Goal: Find specific page/section: Find specific page/section

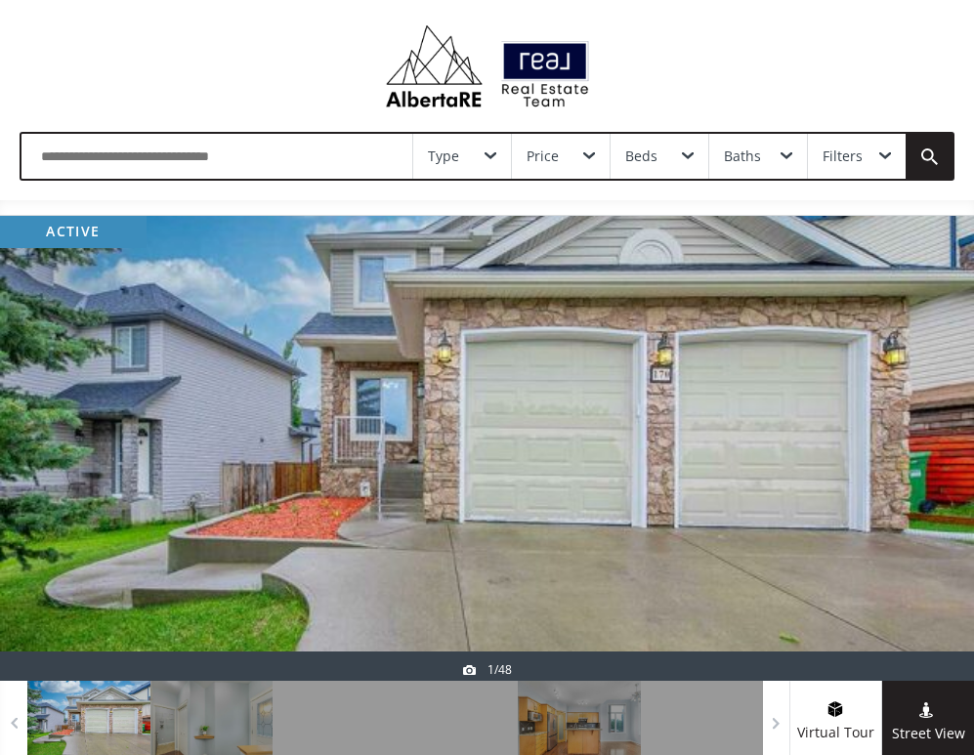
click at [650, 433] on div at bounding box center [487, 448] width 974 height 465
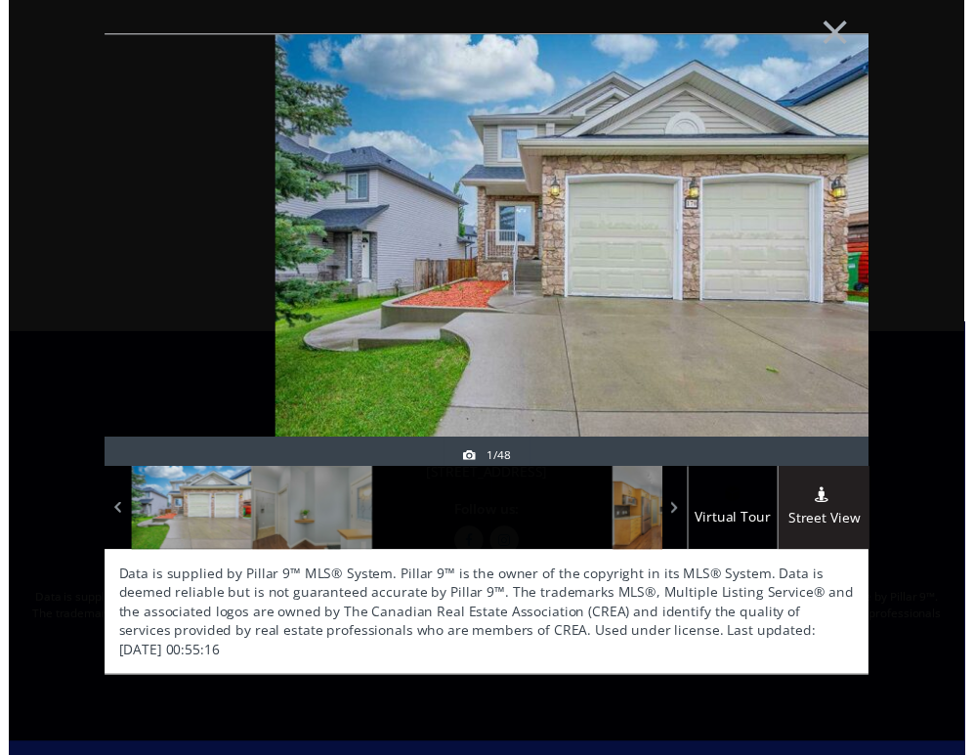
scroll to position [561, 0]
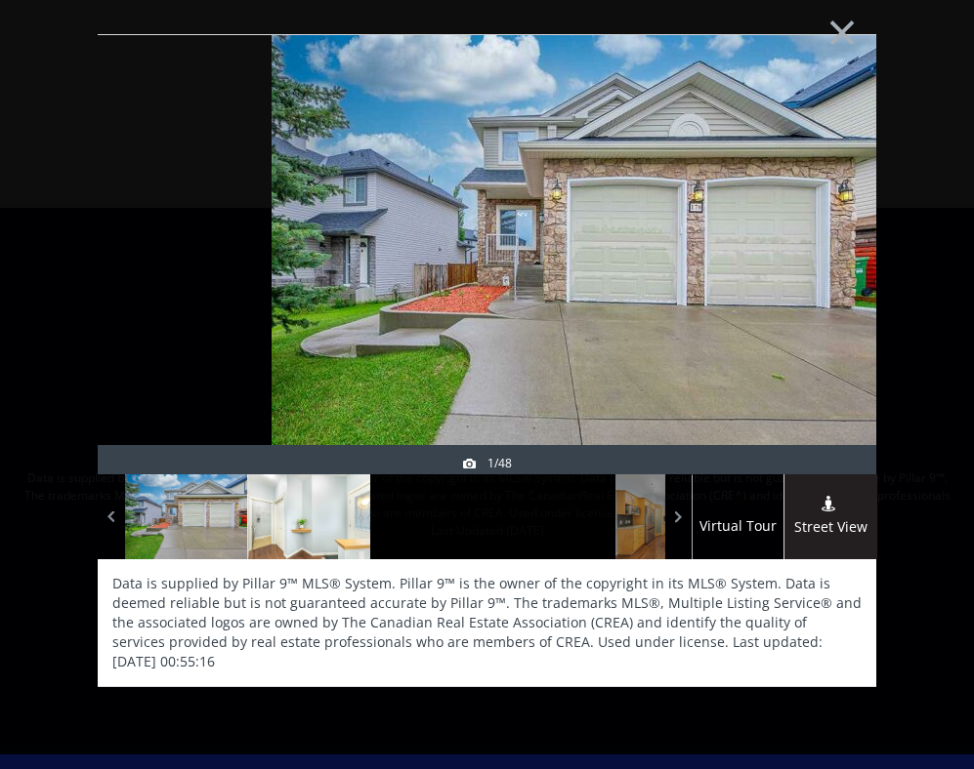
click at [337, 515] on div at bounding box center [308, 517] width 123 height 85
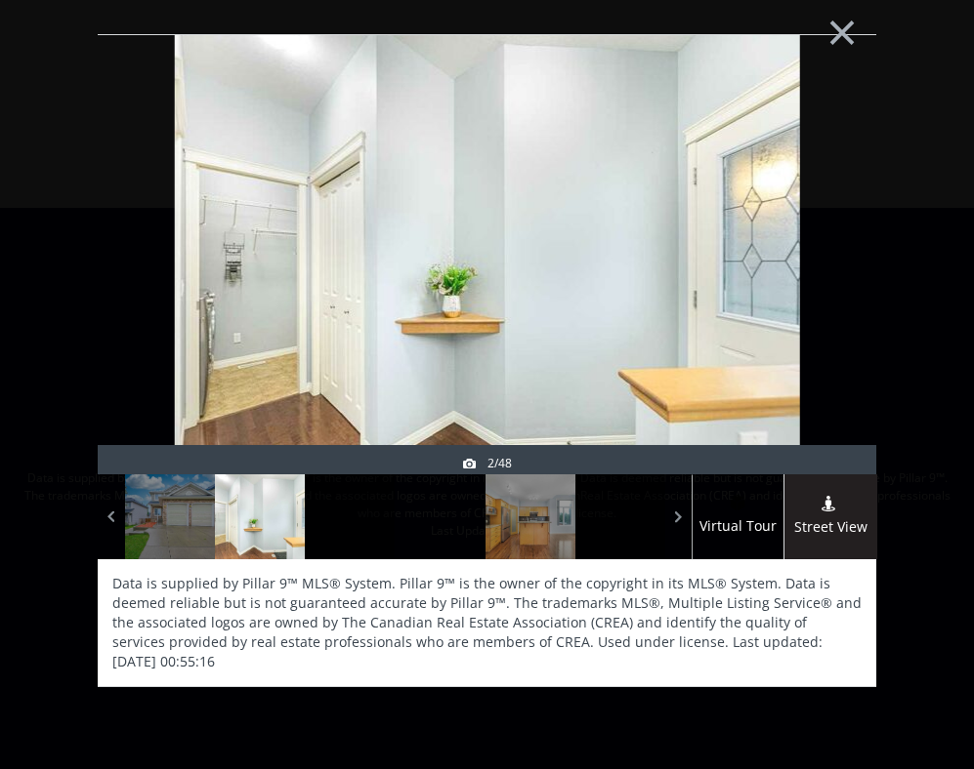
click at [417, 522] on div at bounding box center [439, 517] width 90 height 85
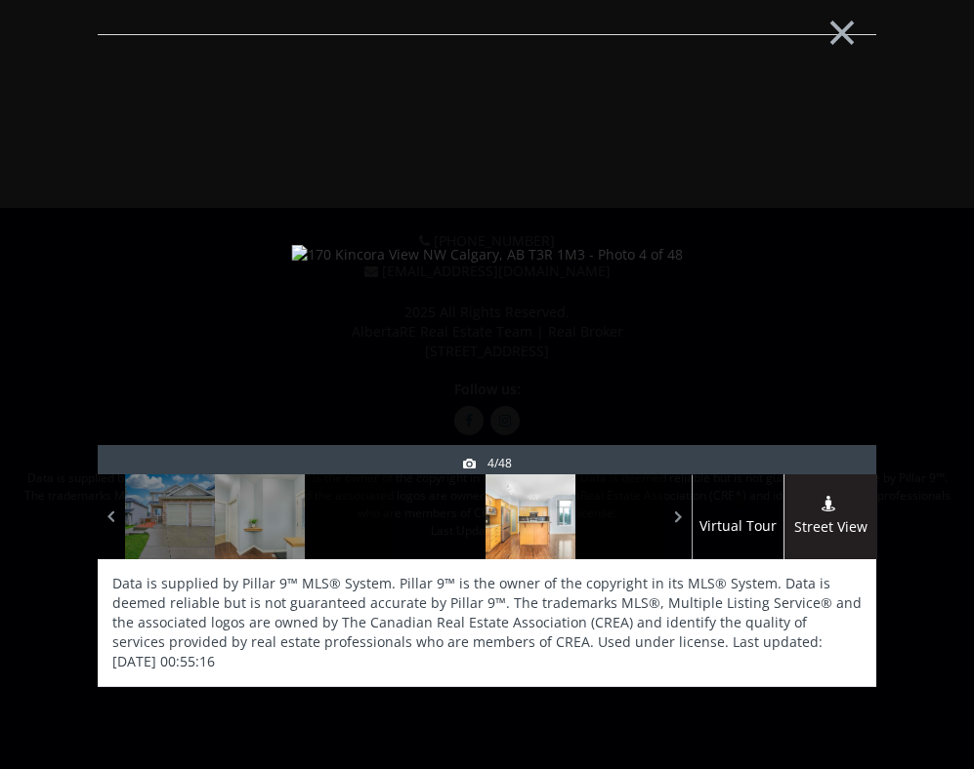
click at [562, 519] on div at bounding box center [530, 517] width 90 height 85
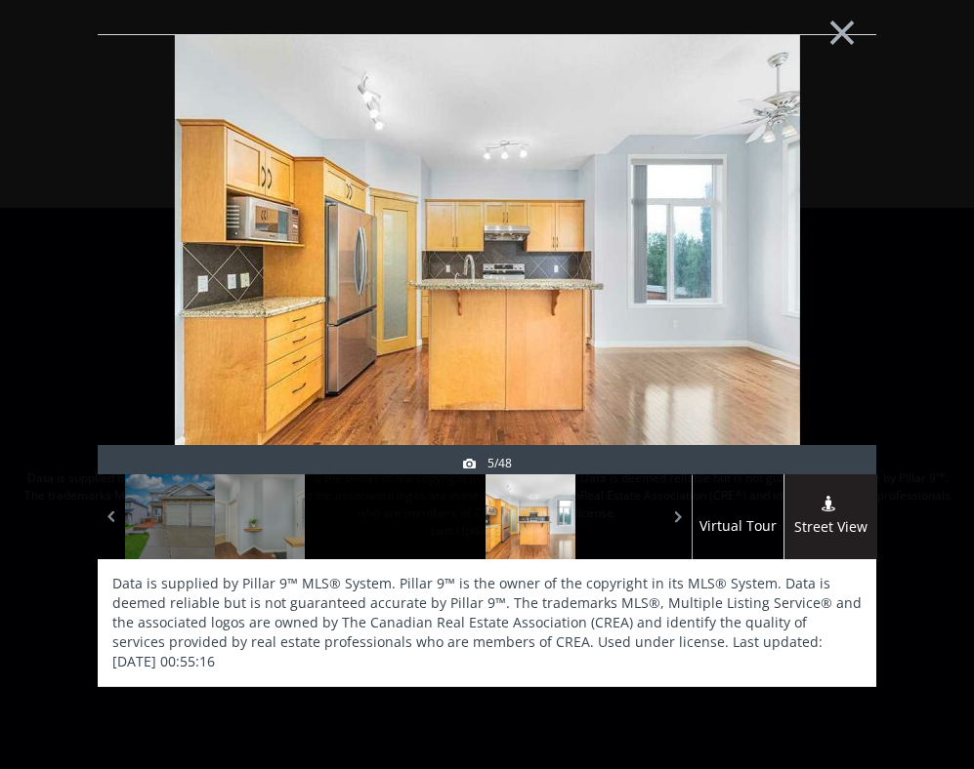
click at [590, 518] on div at bounding box center [620, 517] width 90 height 85
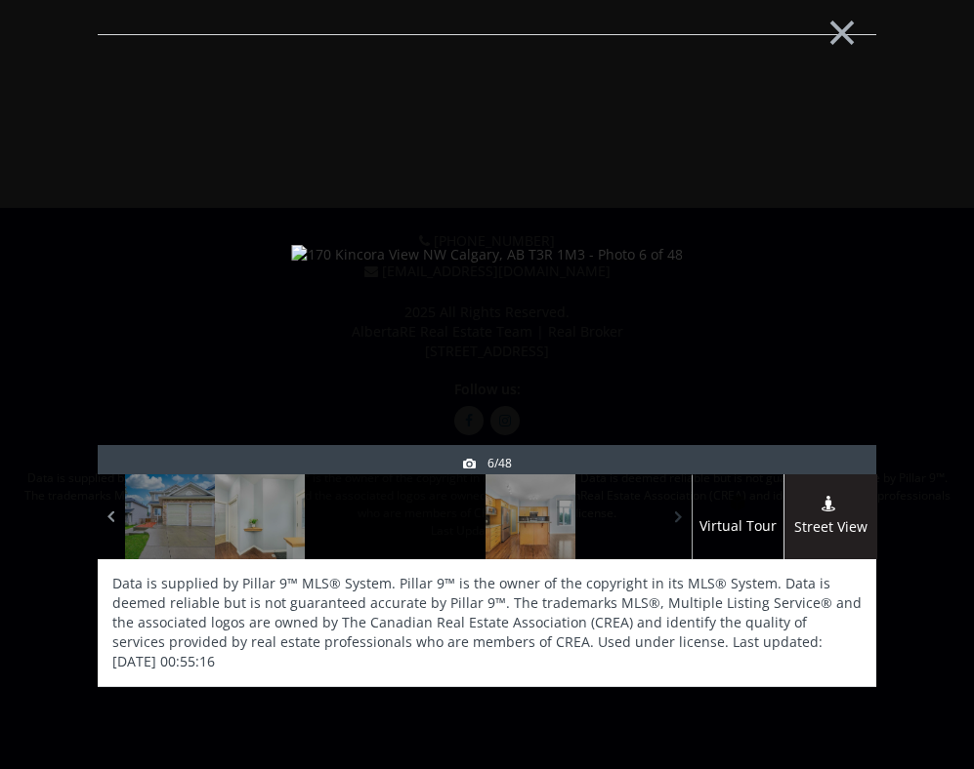
click at [678, 521] on span at bounding box center [679, 517] width 20 height 29
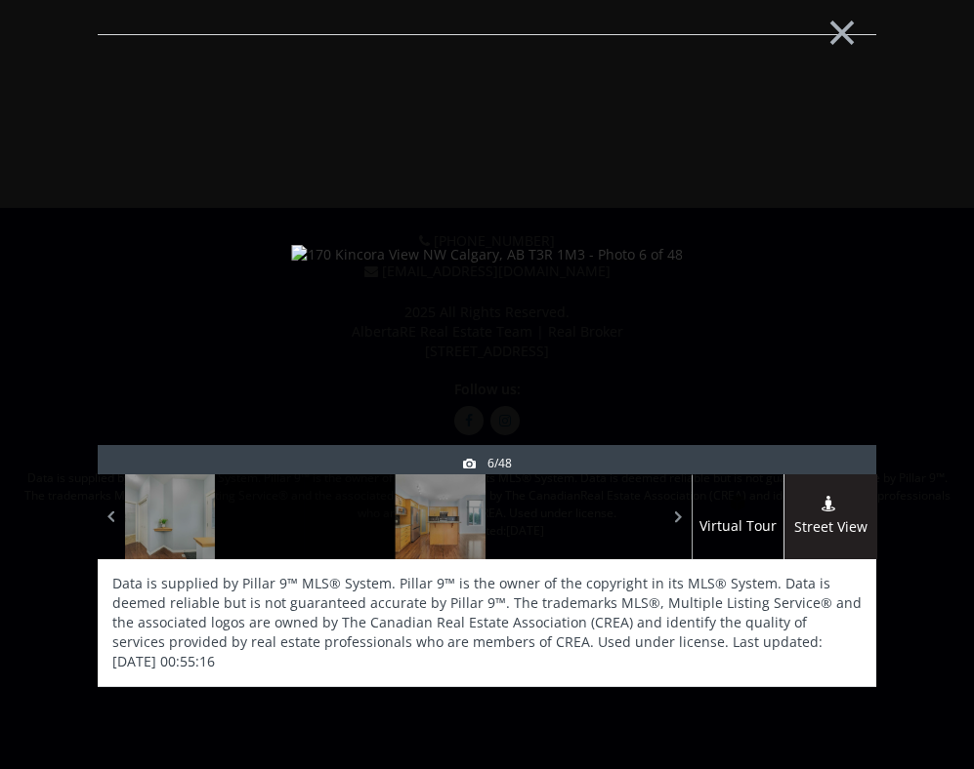
click at [594, 521] on div at bounding box center [620, 517] width 90 height 85
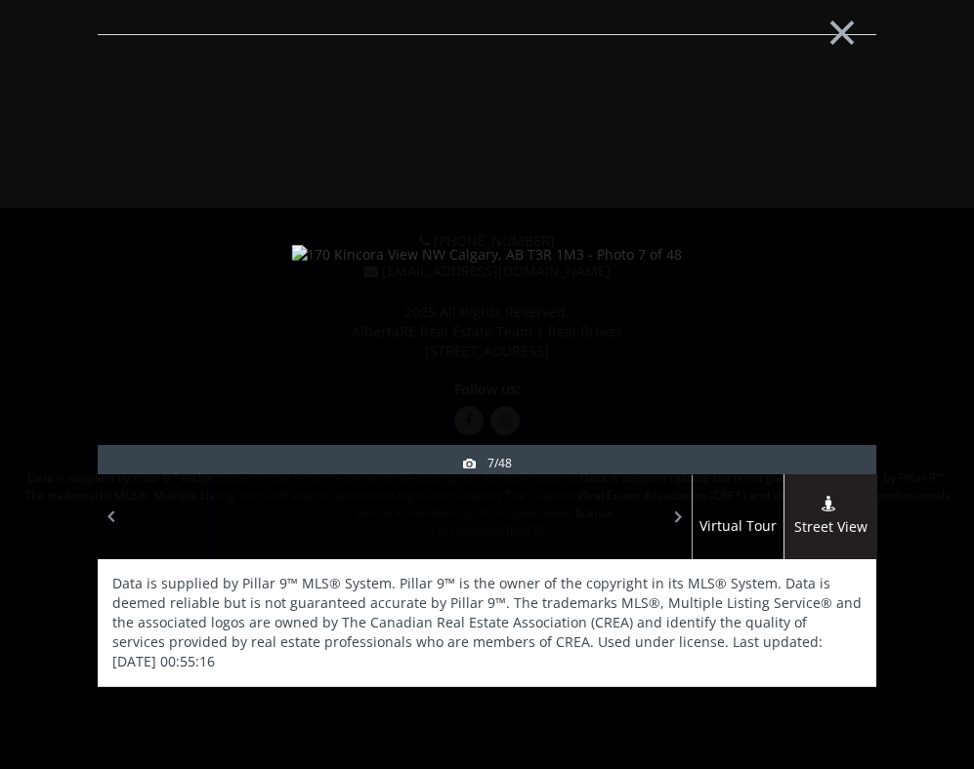
click at [662, 519] on div at bounding box center [620, 517] width 90 height 85
click at [607, 526] on div at bounding box center [620, 517] width 90 height 85
click at [517, 527] on div at bounding box center [530, 517] width 90 height 85
click at [434, 529] on div at bounding box center [439, 517] width 90 height 85
click at [355, 535] on div at bounding box center [350, 517] width 90 height 85
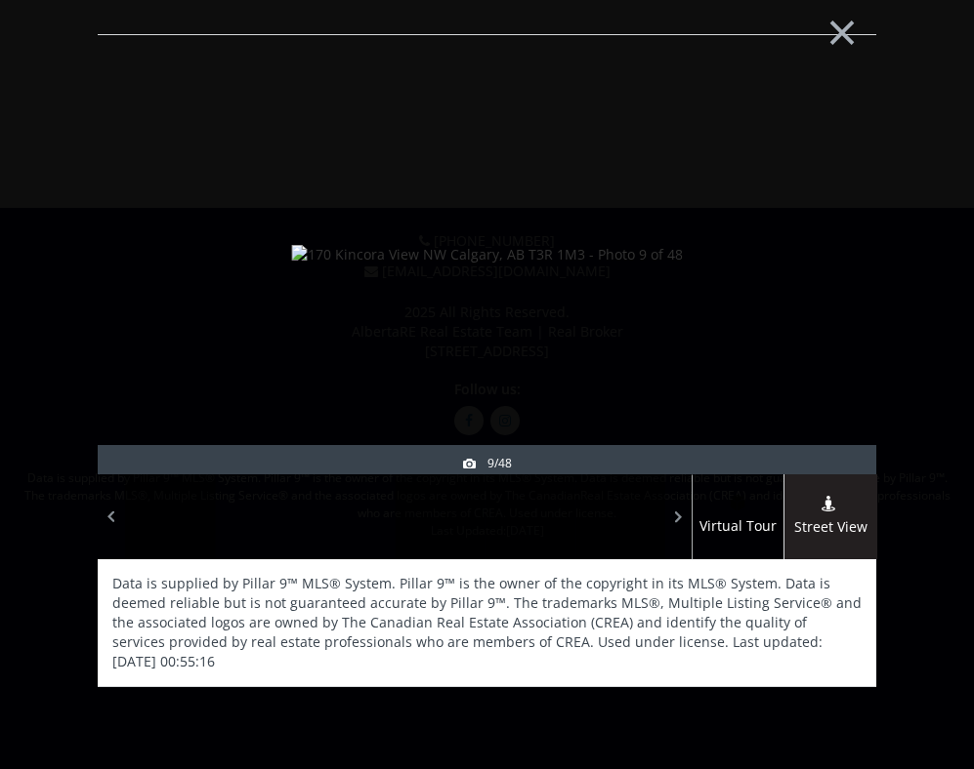
click at [269, 535] on div at bounding box center [260, 517] width 90 height 85
click at [635, 533] on div at bounding box center [620, 517] width 90 height 85
click at [675, 514] on span at bounding box center [679, 517] width 20 height 29
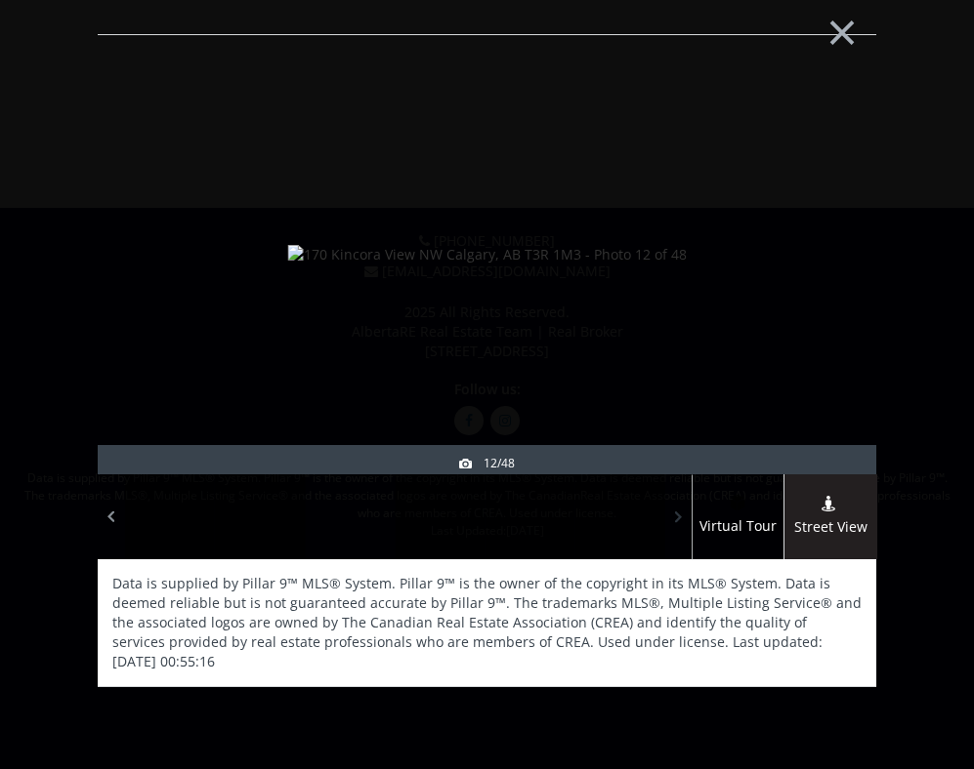
click at [675, 514] on span at bounding box center [679, 517] width 20 height 29
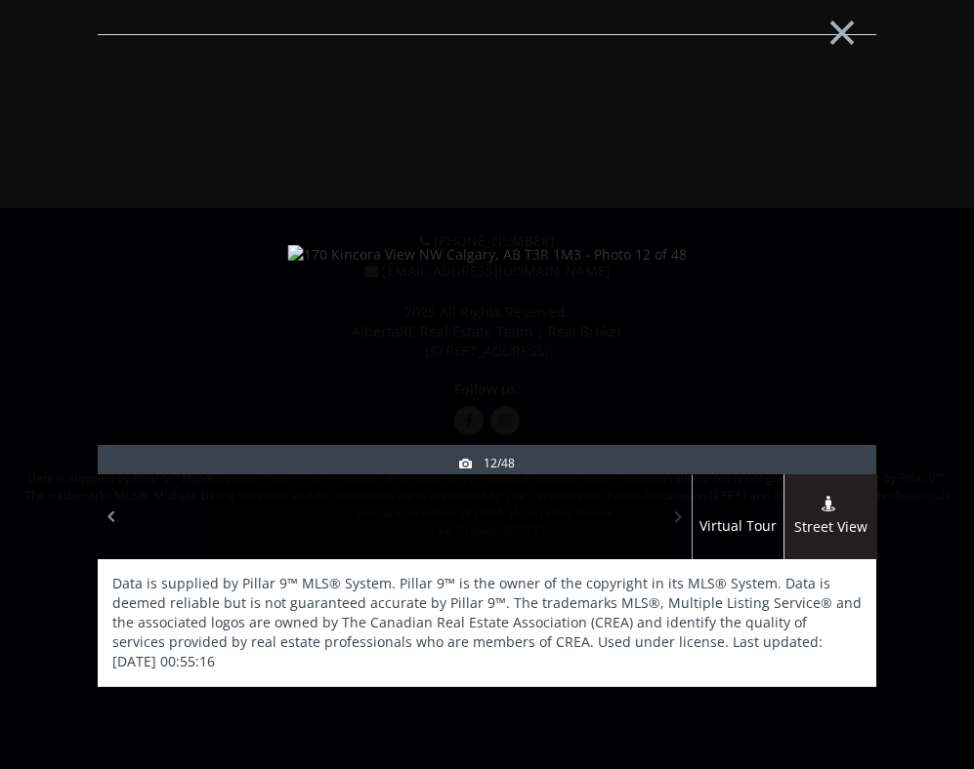
click at [675, 514] on span at bounding box center [679, 517] width 20 height 29
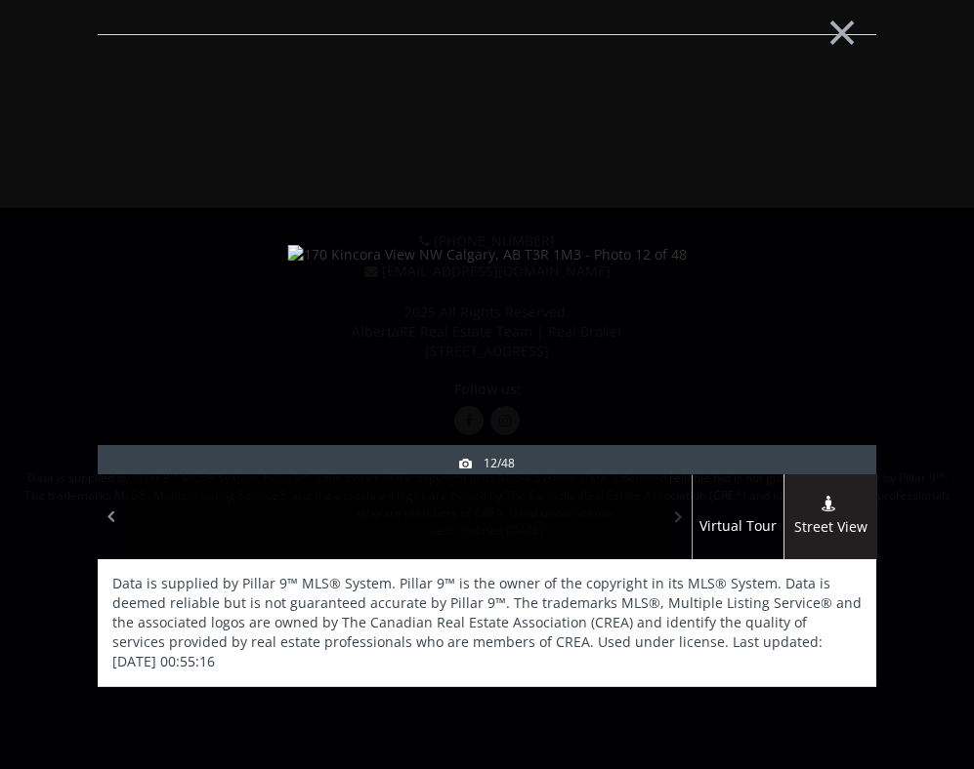
click at [675, 514] on span at bounding box center [679, 517] width 20 height 29
click at [675, 515] on span at bounding box center [679, 517] width 20 height 29
click at [445, 520] on div at bounding box center [439, 517] width 90 height 85
click at [302, 530] on div at bounding box center [260, 517] width 90 height 85
click at [329, 529] on div at bounding box center [350, 517] width 90 height 85
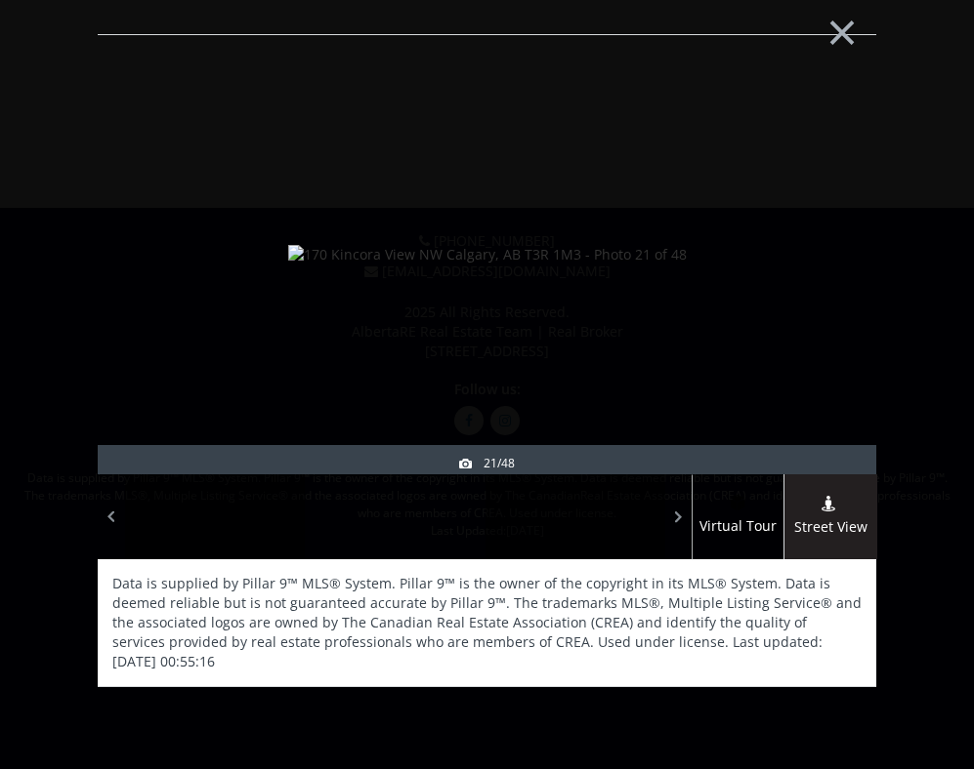
click at [432, 517] on div at bounding box center [439, 517] width 90 height 85
click at [490, 519] on div at bounding box center [530, 517] width 90 height 85
click at [599, 525] on div at bounding box center [620, 517] width 90 height 85
click at [681, 517] on span at bounding box center [679, 517] width 20 height 29
click at [674, 517] on span at bounding box center [679, 517] width 20 height 29
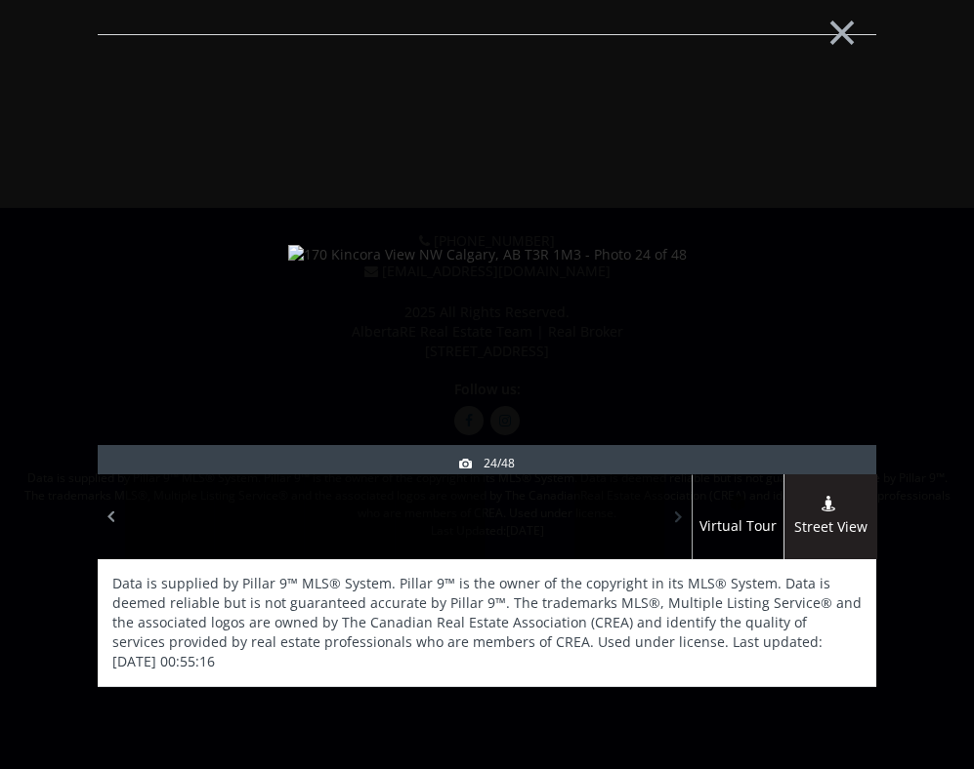
click at [674, 518] on span at bounding box center [679, 517] width 20 height 29
click at [675, 518] on span at bounding box center [679, 517] width 20 height 29
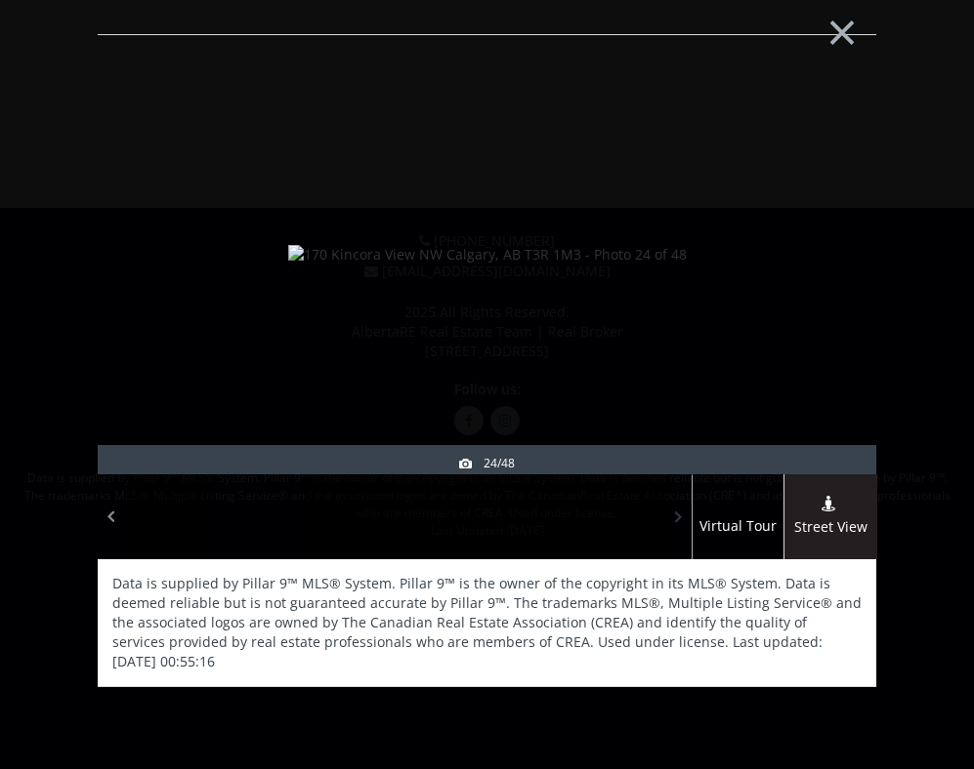
click at [675, 518] on span at bounding box center [679, 517] width 20 height 29
click at [465, 502] on div at bounding box center [439, 517] width 90 height 85
click at [527, 507] on div at bounding box center [530, 517] width 90 height 85
click at [639, 513] on div at bounding box center [620, 517] width 90 height 85
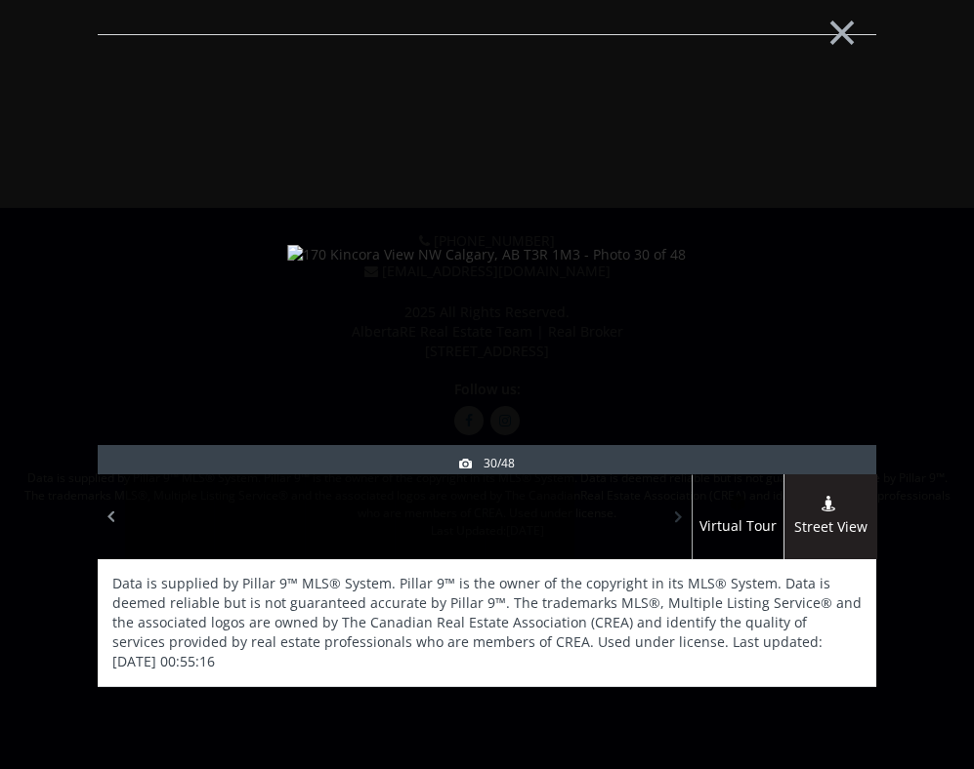
click at [680, 517] on span at bounding box center [679, 517] width 20 height 29
click at [681, 518] on span at bounding box center [679, 517] width 20 height 29
click at [682, 518] on span at bounding box center [679, 517] width 20 height 29
click at [681, 518] on span at bounding box center [679, 517] width 20 height 29
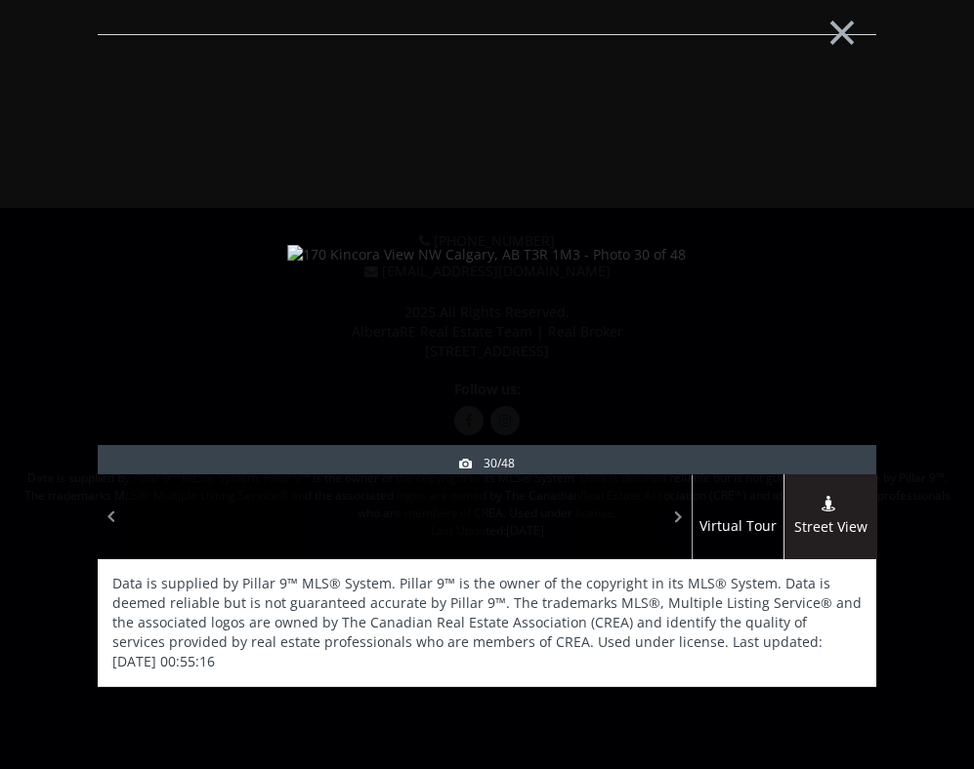
click at [515, 522] on div at bounding box center [530, 517] width 90 height 85
click at [432, 535] on div at bounding box center [439, 517] width 90 height 85
click at [363, 531] on div at bounding box center [350, 517] width 90 height 85
click at [508, 524] on div at bounding box center [530, 517] width 90 height 85
click at [580, 528] on div at bounding box center [620, 517] width 90 height 85
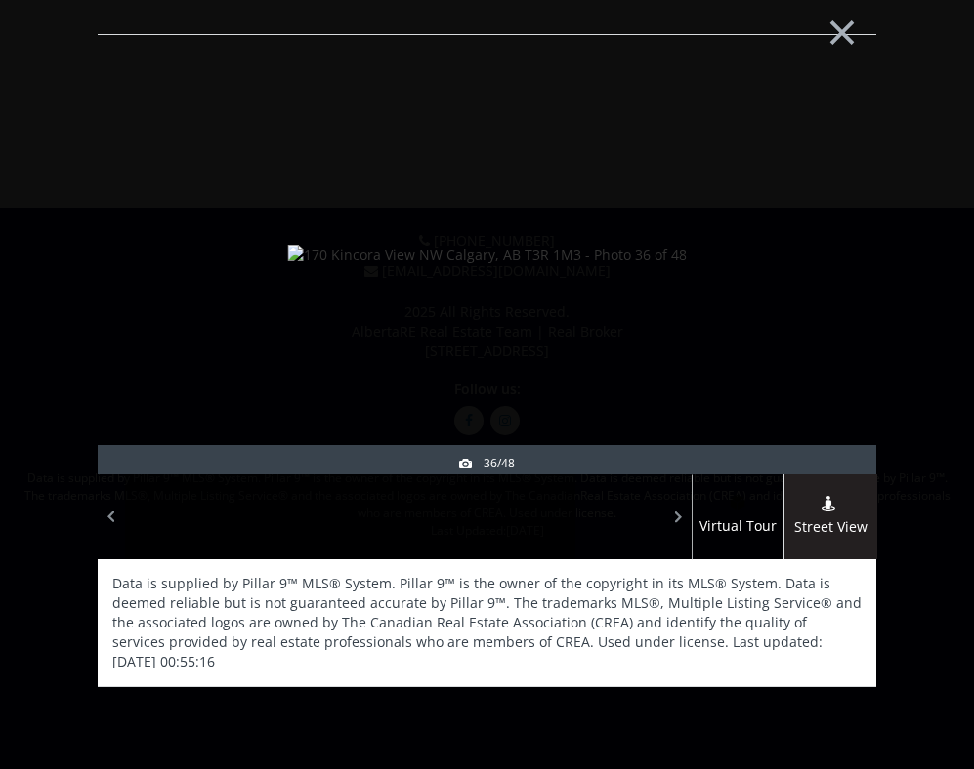
click at [626, 530] on div at bounding box center [620, 517] width 90 height 85
click at [600, 528] on div at bounding box center [620, 517] width 90 height 85
click at [676, 512] on span at bounding box center [679, 517] width 20 height 29
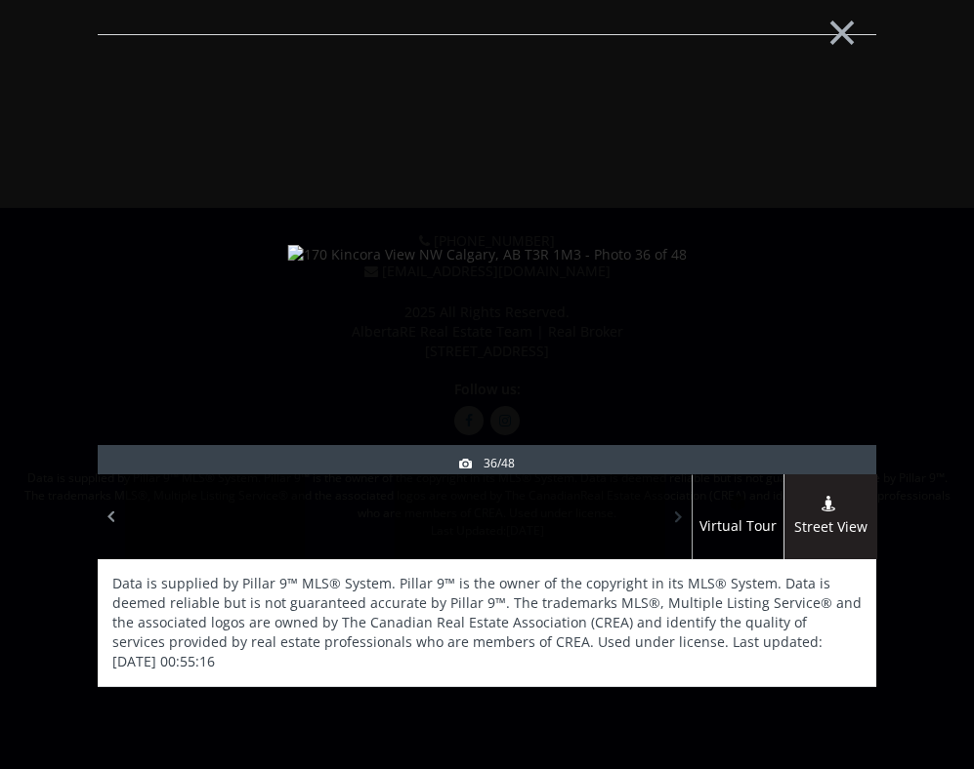
click at [676, 512] on span at bounding box center [679, 517] width 20 height 29
click at [486, 534] on div at bounding box center [530, 517] width 90 height 85
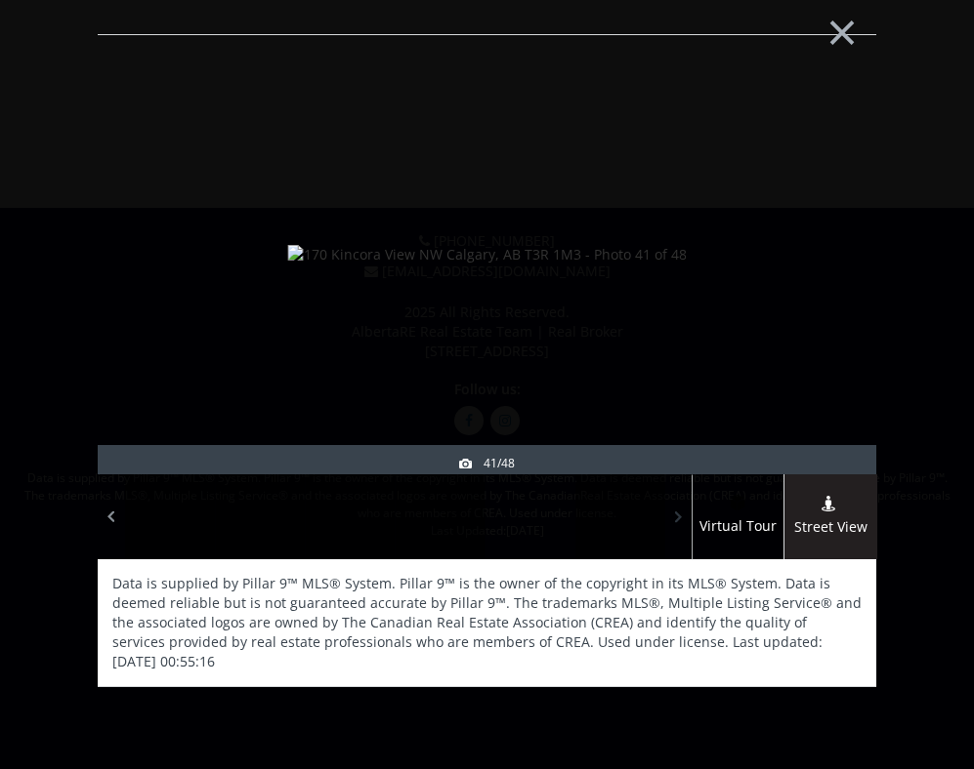
click at [666, 516] on div at bounding box center [678, 517] width 27 height 85
click at [667, 518] on div at bounding box center [678, 517] width 27 height 85
click at [527, 525] on div at bounding box center [530, 517] width 90 height 85
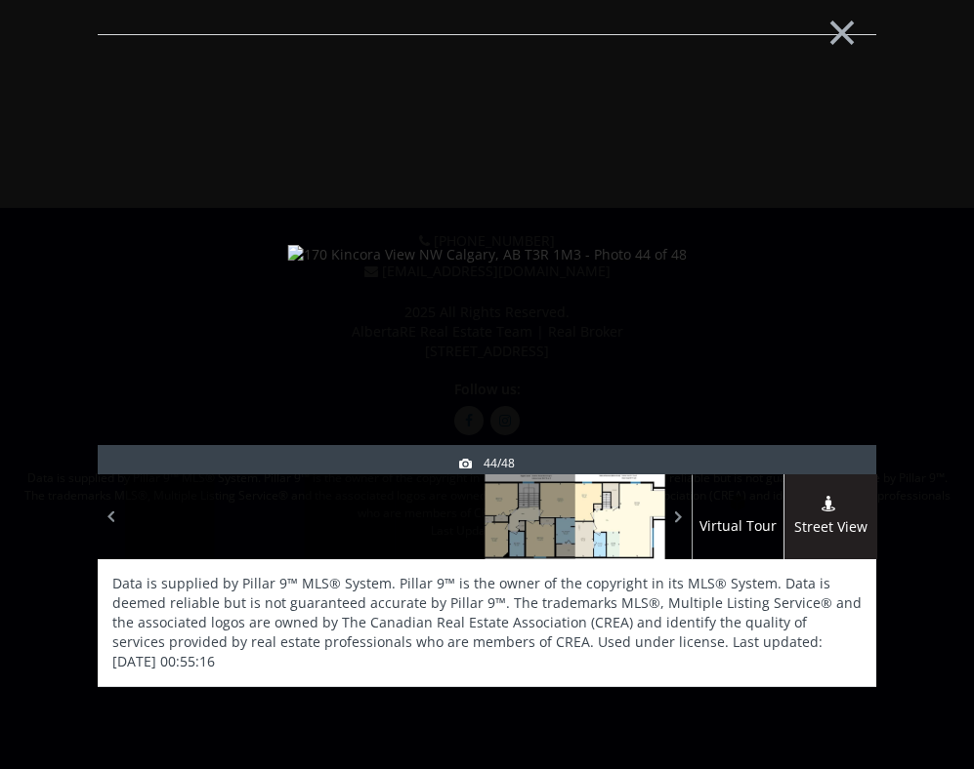
click at [621, 518] on div at bounding box center [620, 517] width 90 height 85
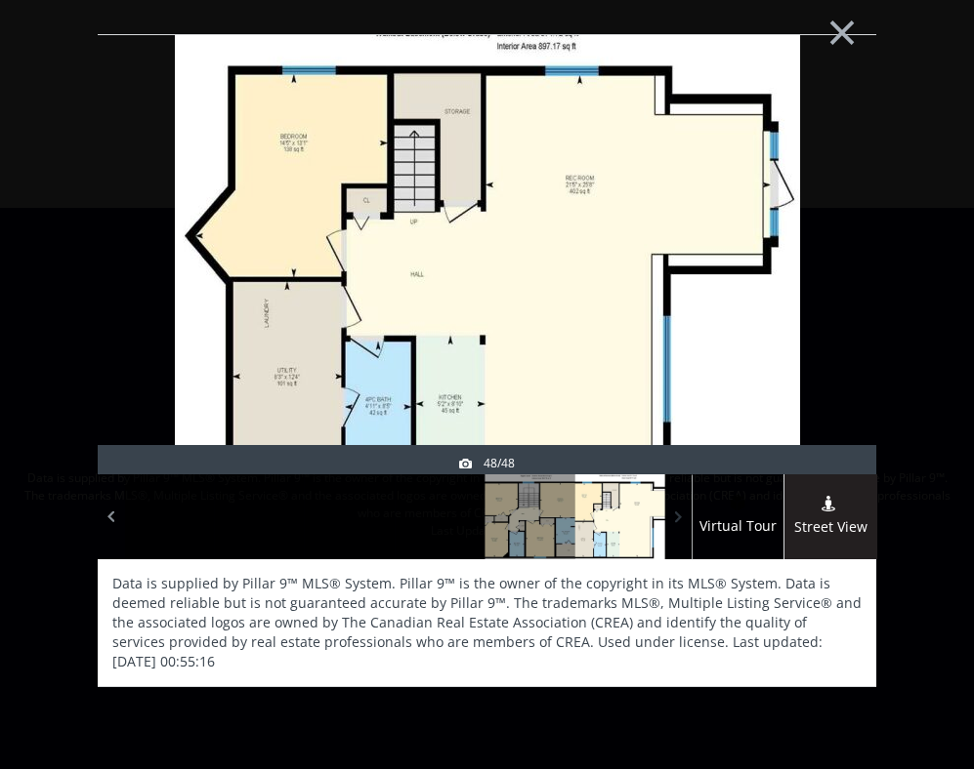
click at [682, 517] on span at bounding box center [679, 517] width 20 height 29
click at [838, 23] on button "×" at bounding box center [841, 30] width 107 height 80
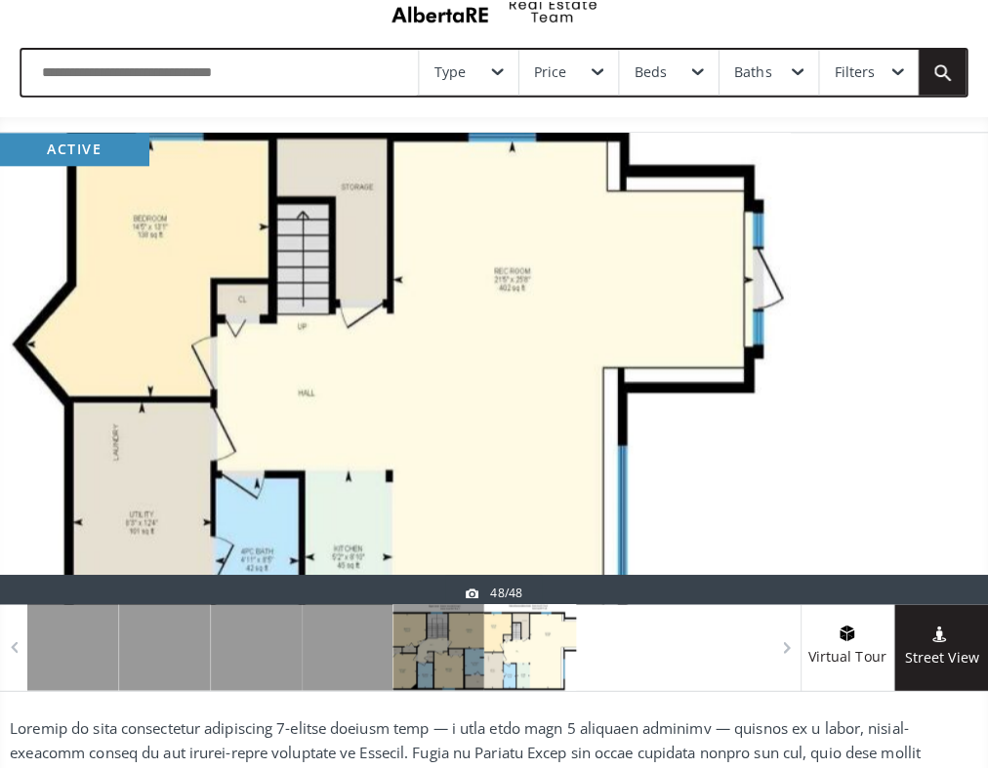
scroll to position [0, 0]
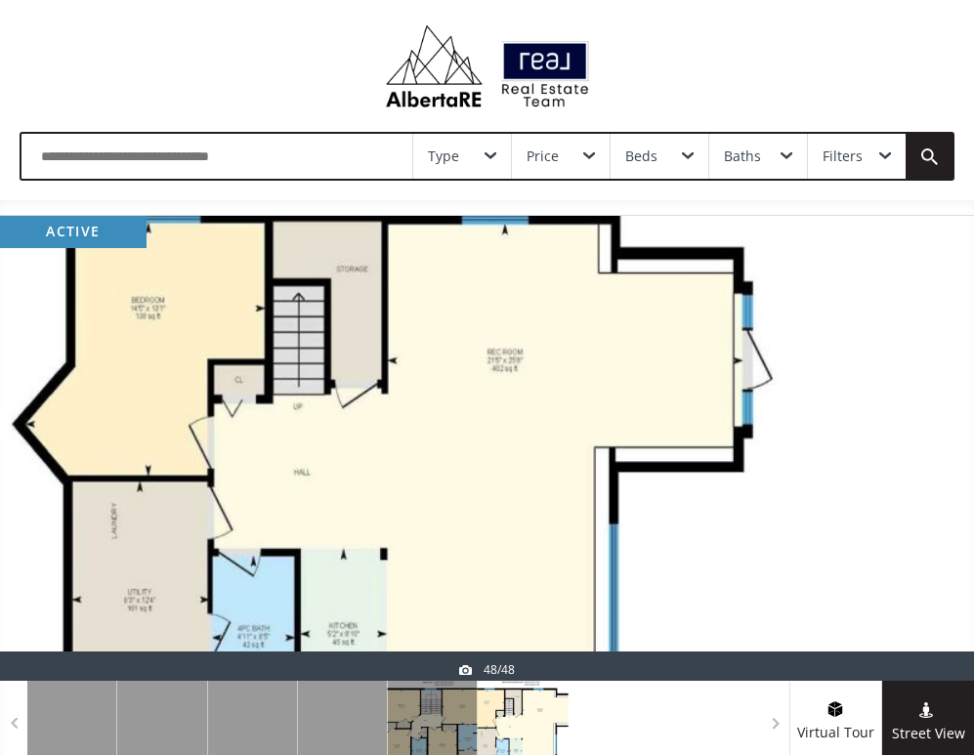
click at [764, 162] on div "Baths" at bounding box center [758, 156] width 98 height 45
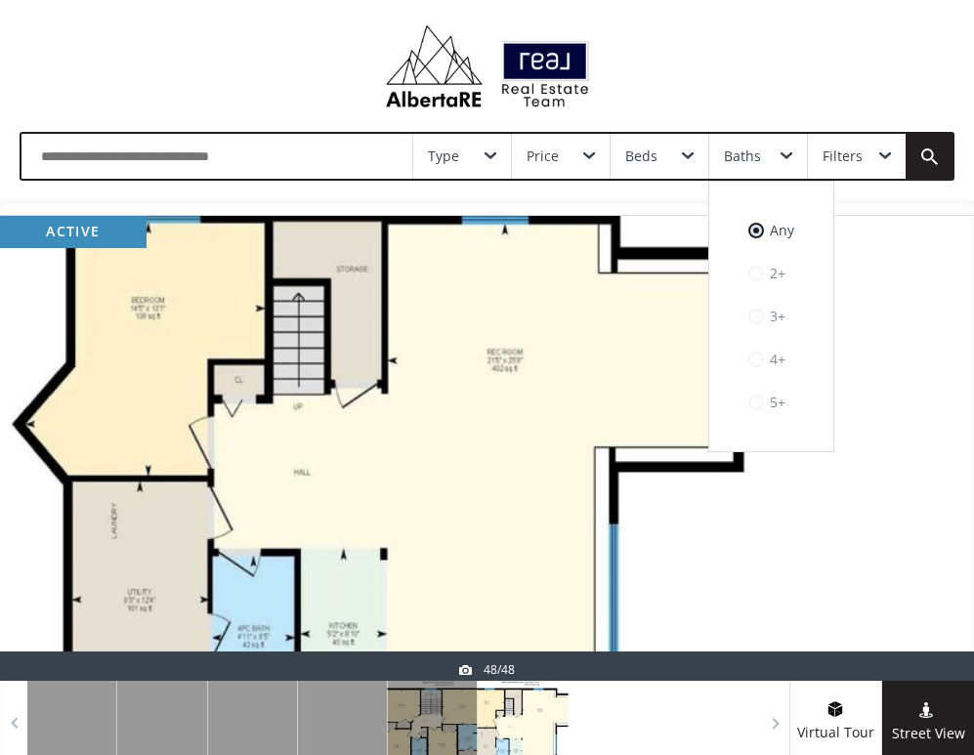
click at [826, 160] on div "Filters" at bounding box center [842, 156] width 40 height 14
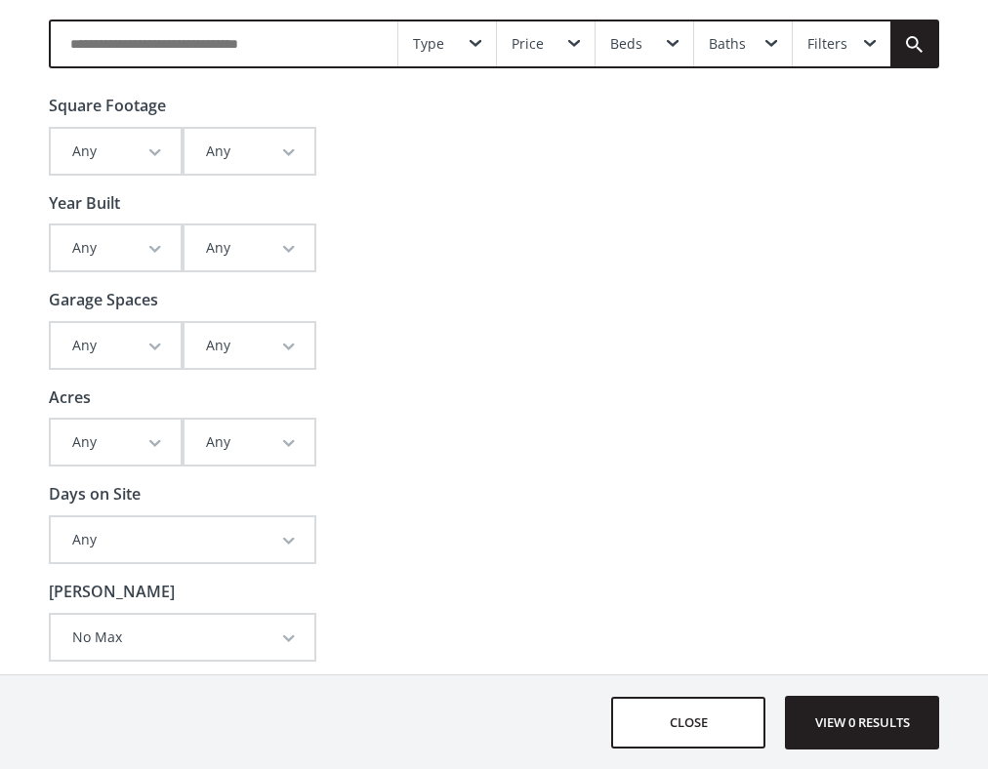
click at [152, 77] on div "Type Price Beds Baths Filters Square Footage Any Any 500 550 600 650 700 750 80…" at bounding box center [494, 49] width 988 height 98
